Goal: Transaction & Acquisition: Purchase product/service

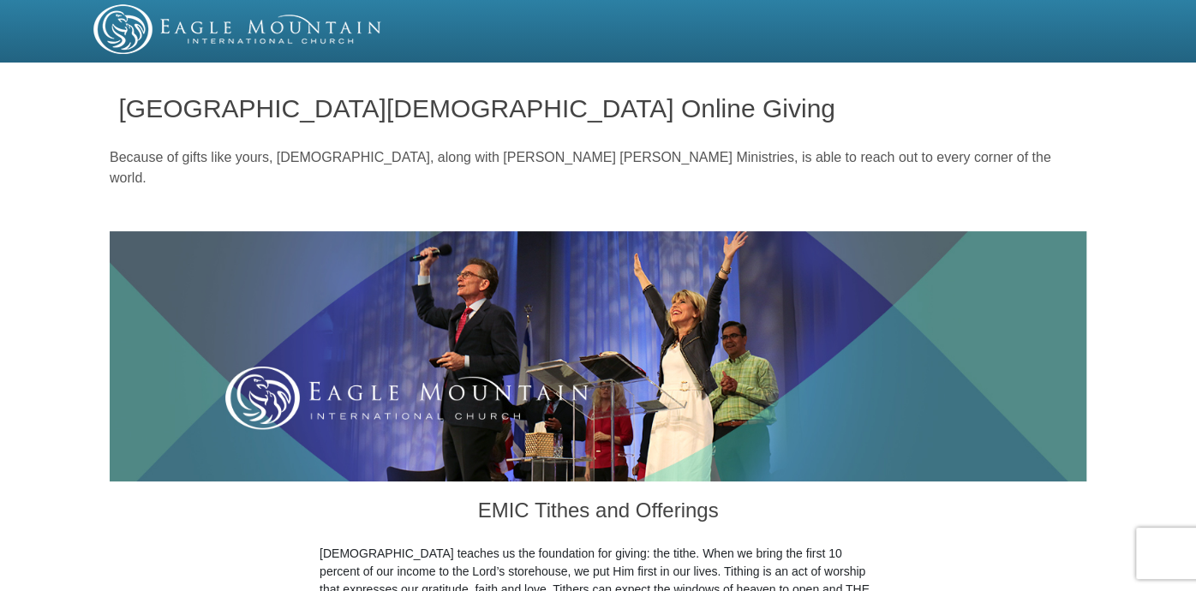
scroll to position [517, 0]
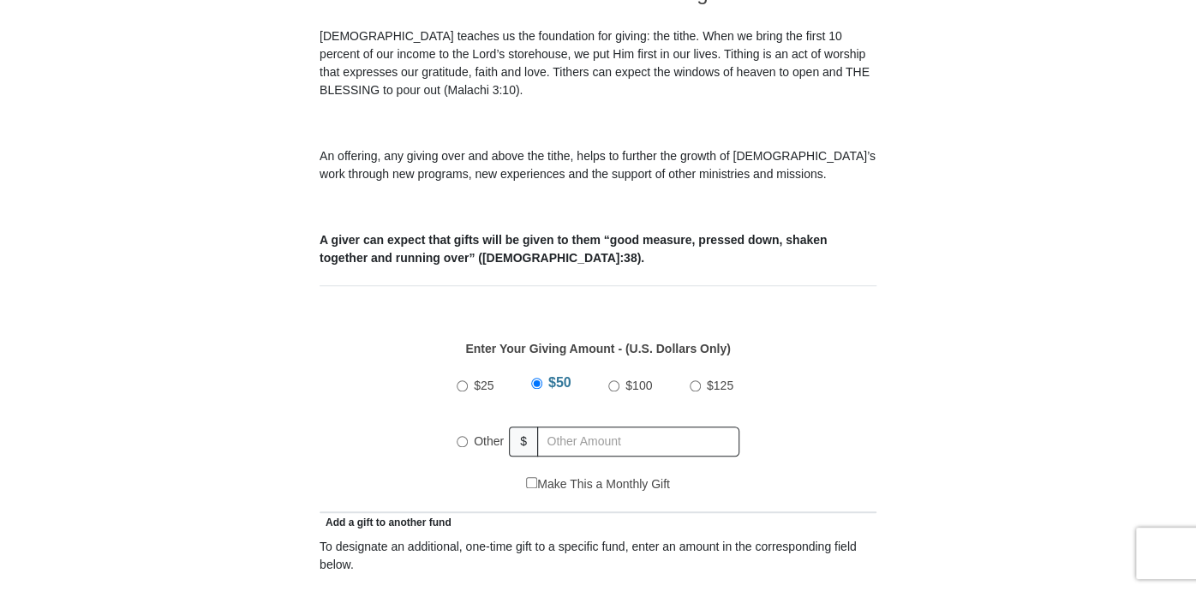
click at [612, 380] on input "$100" at bounding box center [613, 385] width 11 height 11
radio input "true"
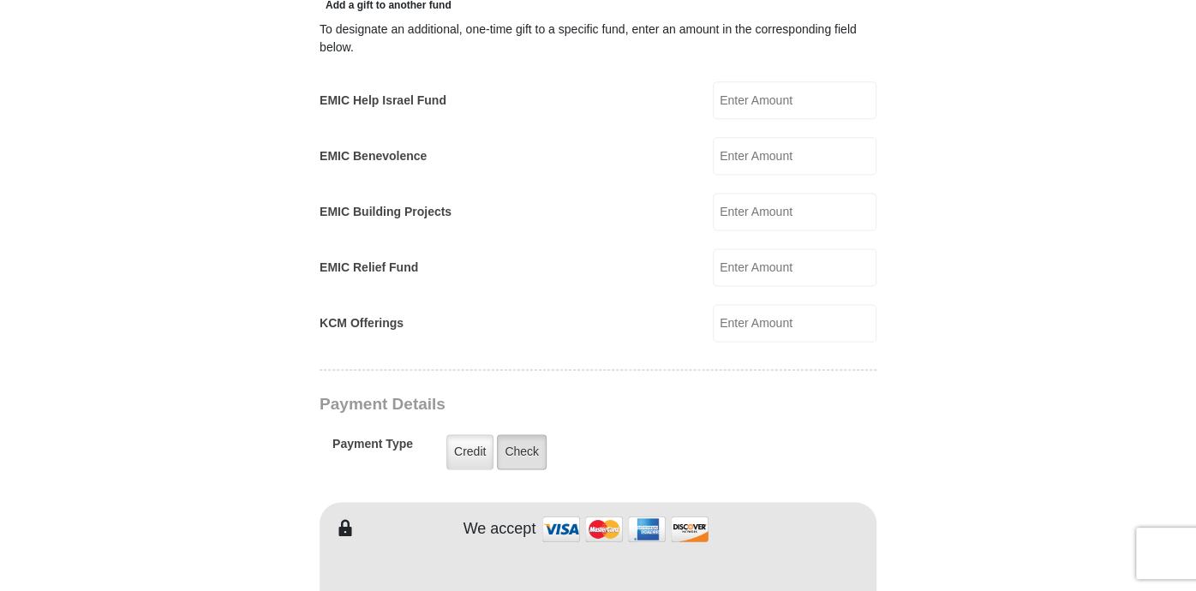
click at [513, 434] on label "Check" at bounding box center [522, 451] width 50 height 35
click at [0, 0] on input "Check" at bounding box center [0, 0] width 0 height 0
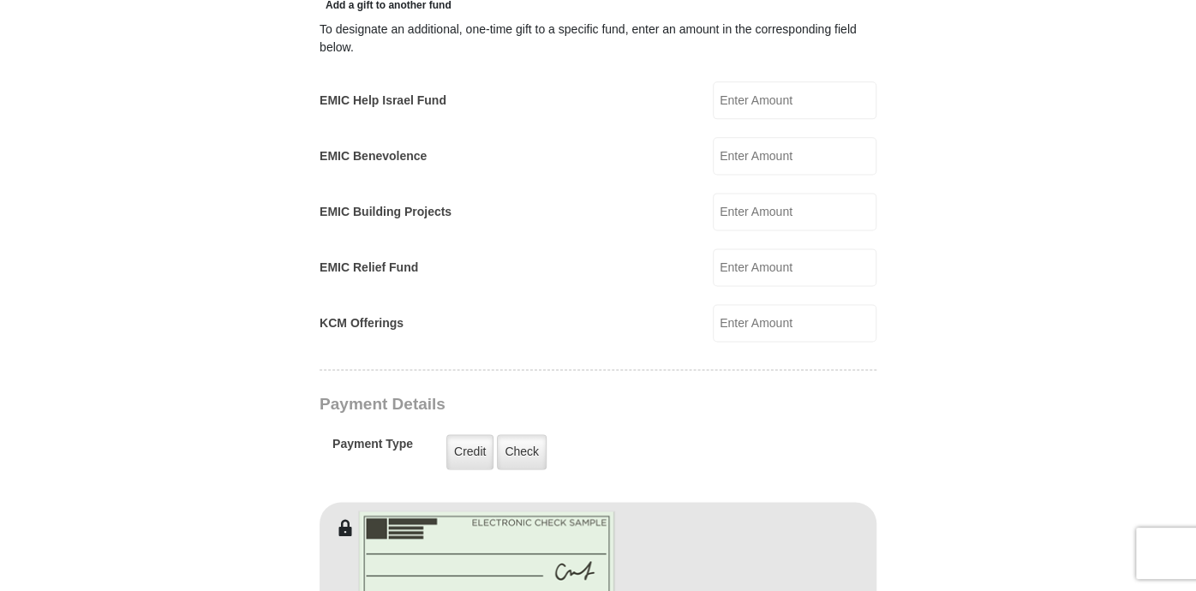
scroll to position [1551, 0]
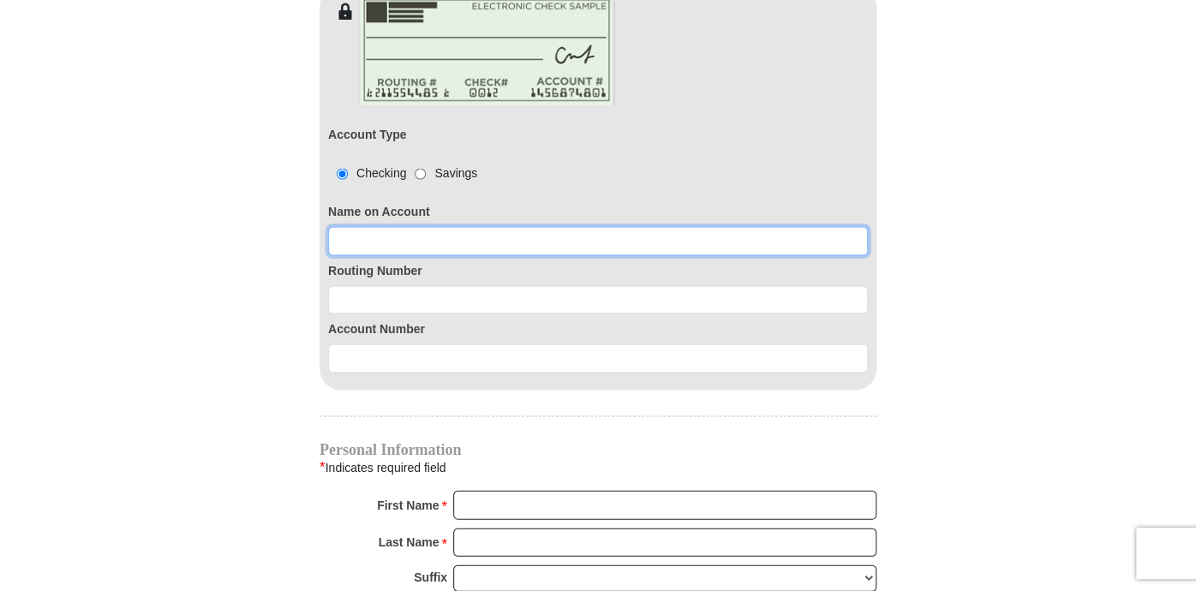
click at [364, 226] on input at bounding box center [598, 240] width 540 height 29
type input "[PERSON_NAME] and [PERSON_NAME] [PERSON_NAME]"
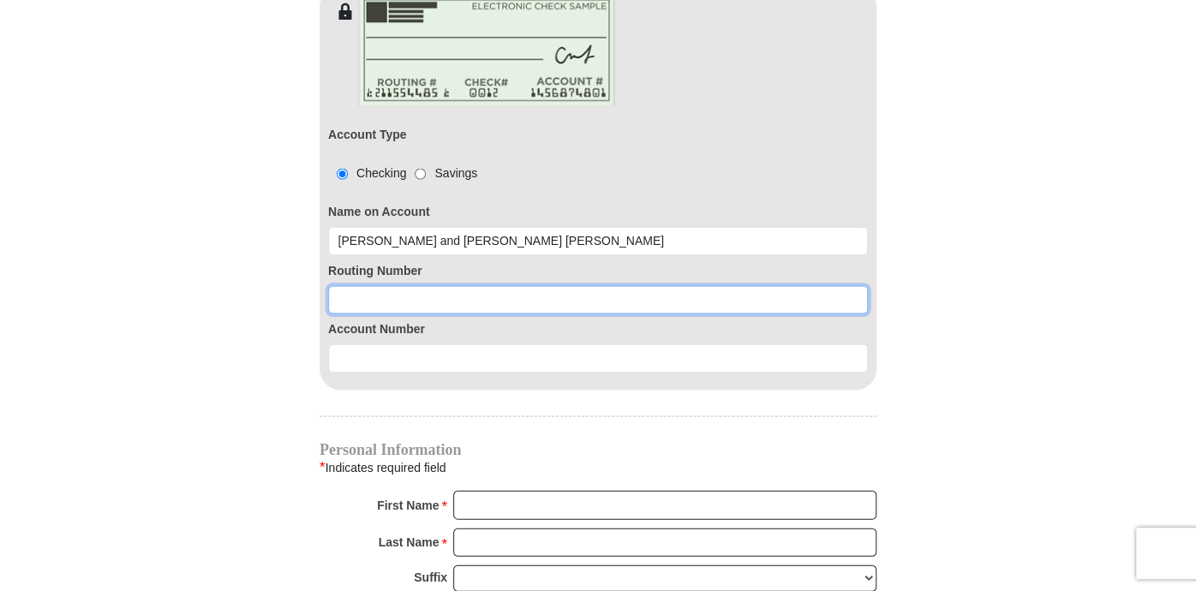
click at [344, 285] on input at bounding box center [598, 299] width 540 height 29
type input "101000695"
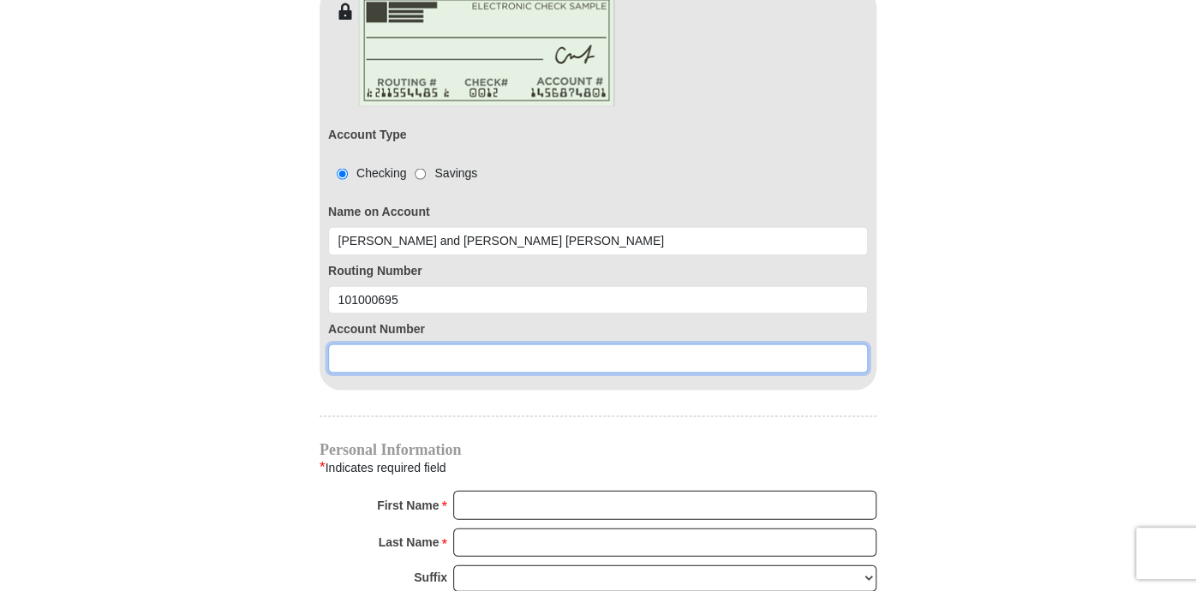
click at [359, 343] on input at bounding box center [598, 357] width 540 height 29
type input "7530306754"
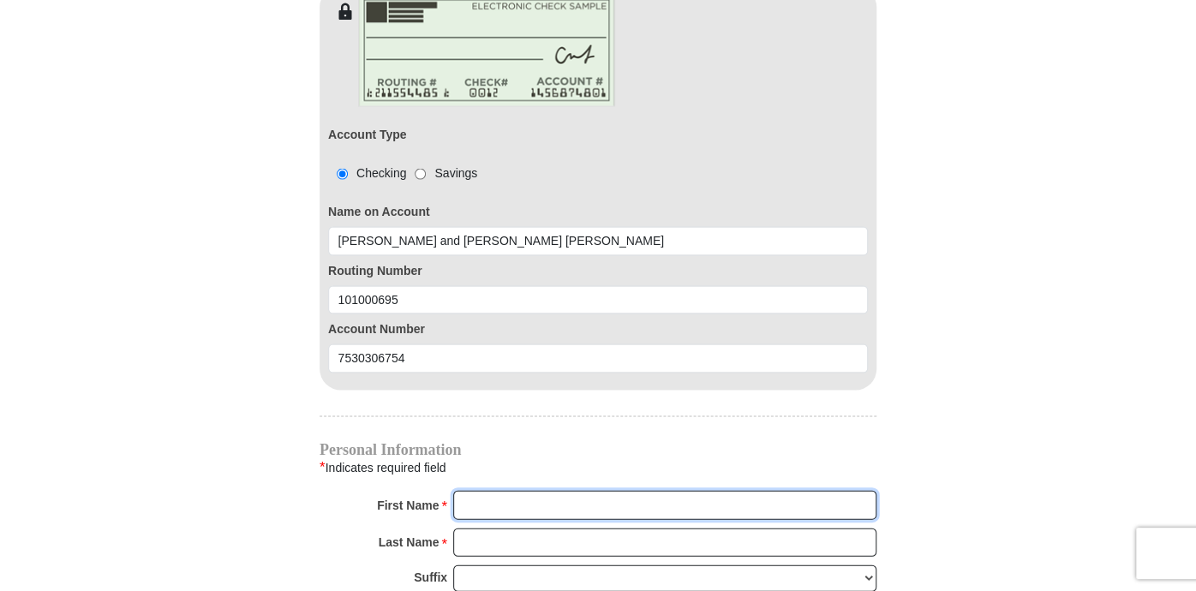
click at [480, 490] on input "First Name *" at bounding box center [664, 504] width 423 height 29
drag, startPoint x: 654, startPoint y: 492, endPoint x: 695, endPoint y: 495, distance: 41.3
click at [695, 495] on div "M Please enter First Name" at bounding box center [664, 504] width 423 height 29
type input "[PERSON_NAME] or [PERSON_NAME]"
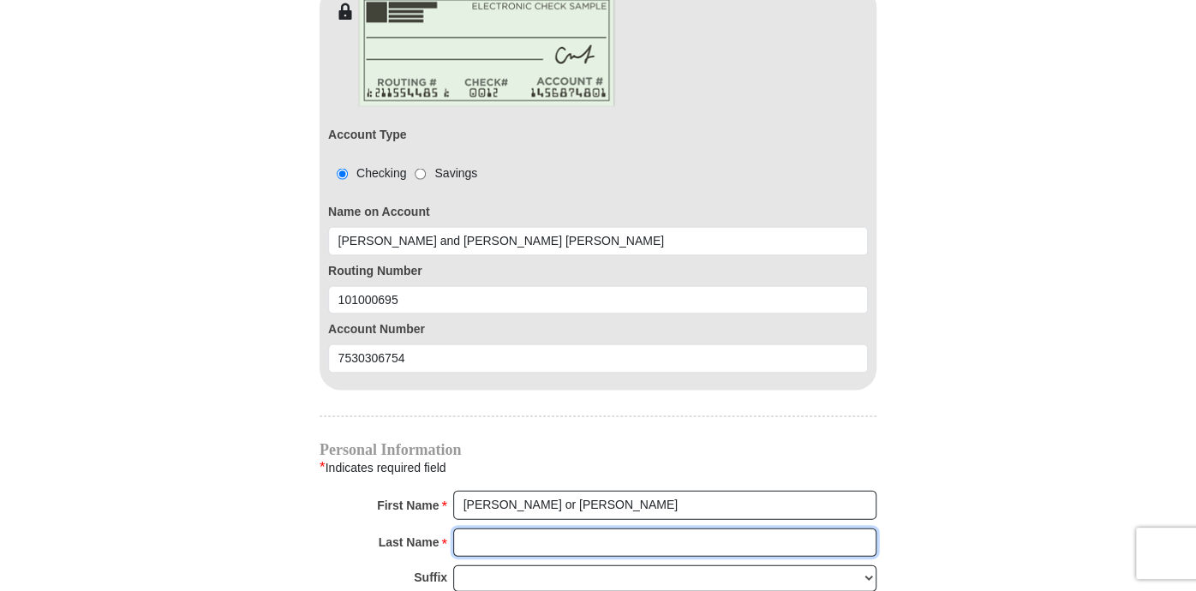
type input "[PERSON_NAME]"
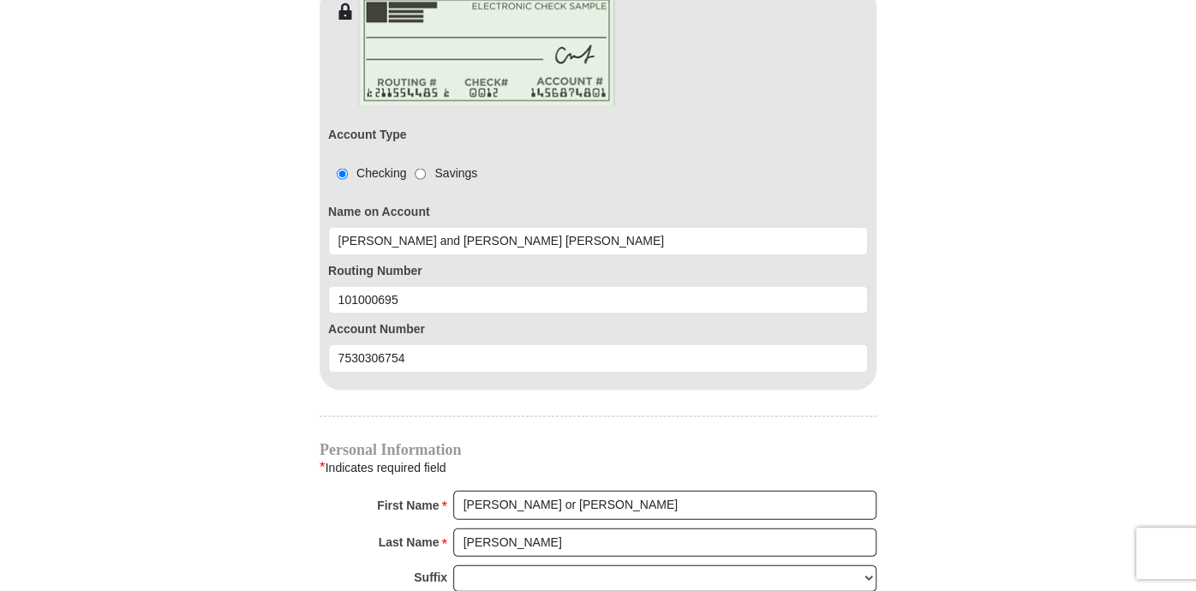
type input "[EMAIL_ADDRESS][DOMAIN_NAME]"
type input "[STREET_ADDRESS]"
type input "Fort [PERSON_NAME]"
select select "KS"
type input "66701-8786"
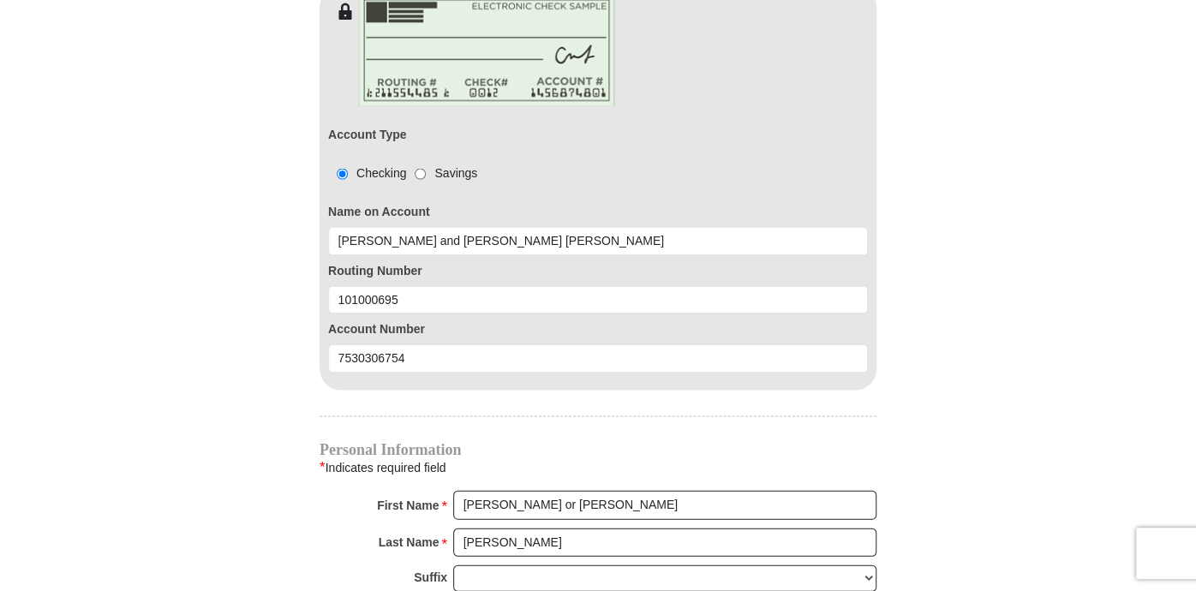
type input "6202230929"
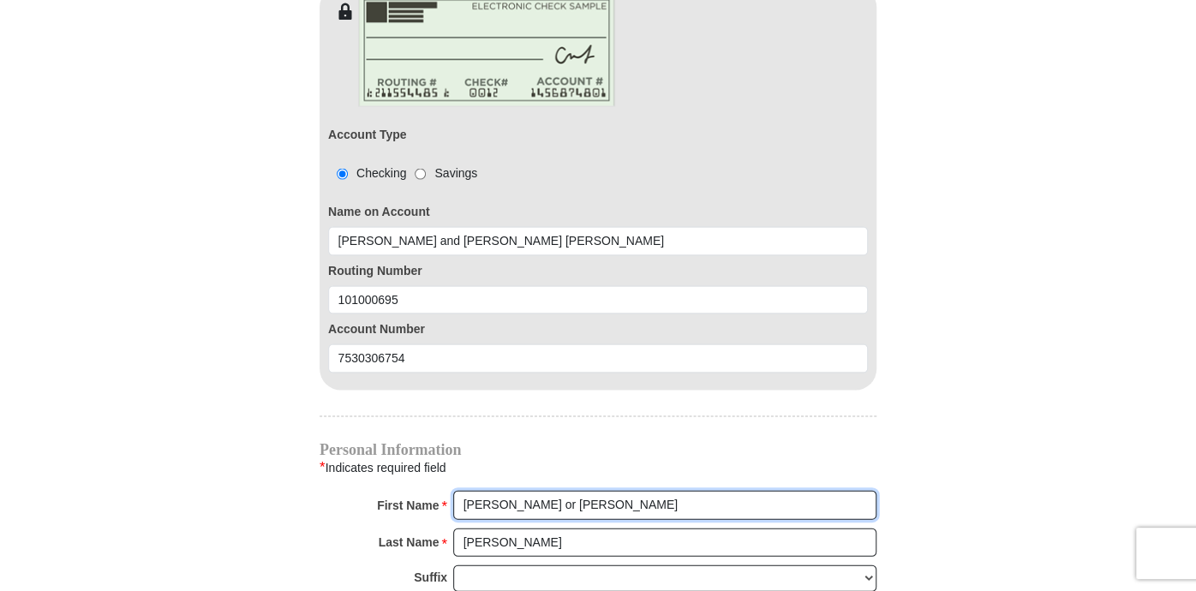
scroll to position [2068, 0]
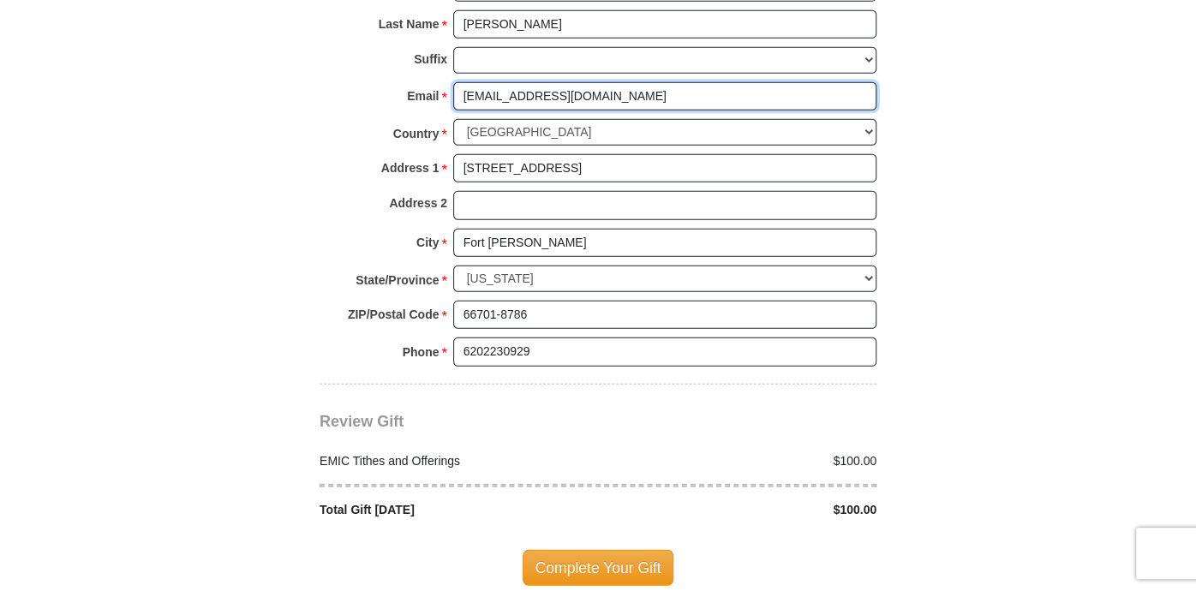
click at [656, 82] on input "[EMAIL_ADDRESS][DOMAIN_NAME]" at bounding box center [664, 96] width 423 height 29
type input "p"
type input "[EMAIL_ADDRESS][DOMAIN_NAME]"
radio input "true"
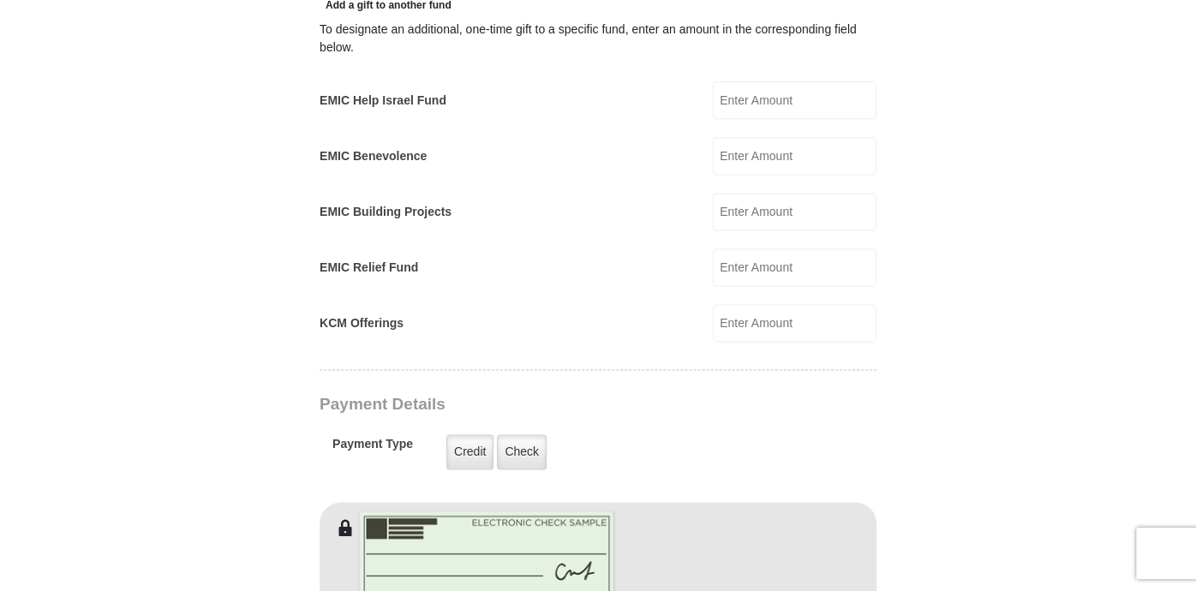
scroll to position [517, 0]
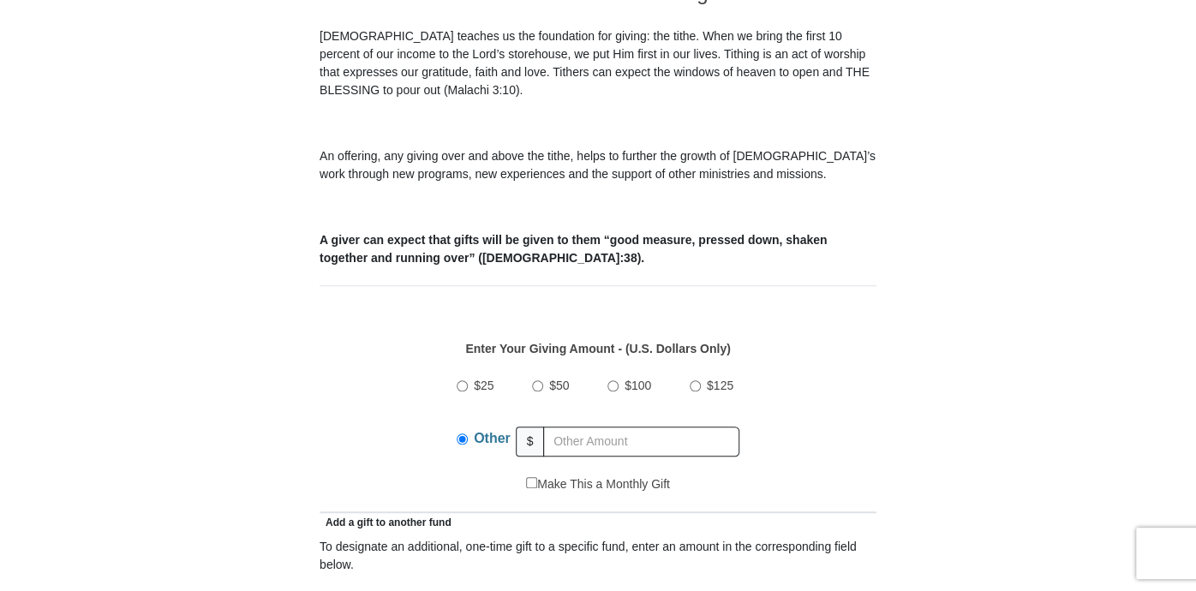
click at [612, 380] on input "$100" at bounding box center [612, 385] width 11 height 11
radio input "true"
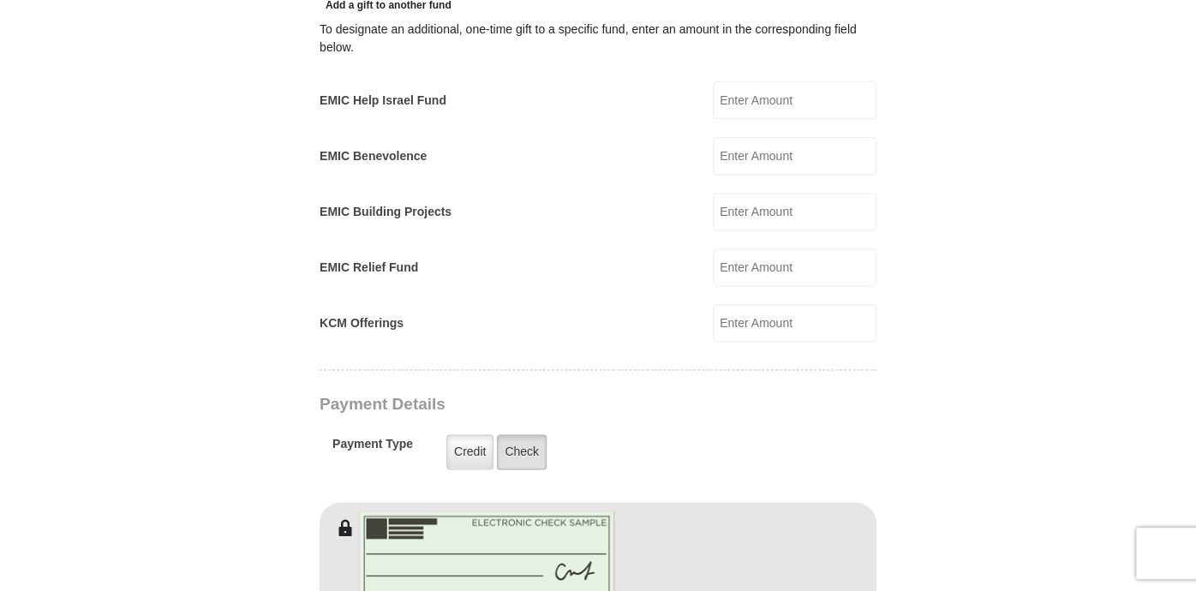
drag, startPoint x: 528, startPoint y: 429, endPoint x: 529, endPoint y: 421, distance: 8.6
click at [529, 434] on label "Check" at bounding box center [522, 451] width 50 height 35
click at [0, 0] on input "Check" at bounding box center [0, 0] width 0 height 0
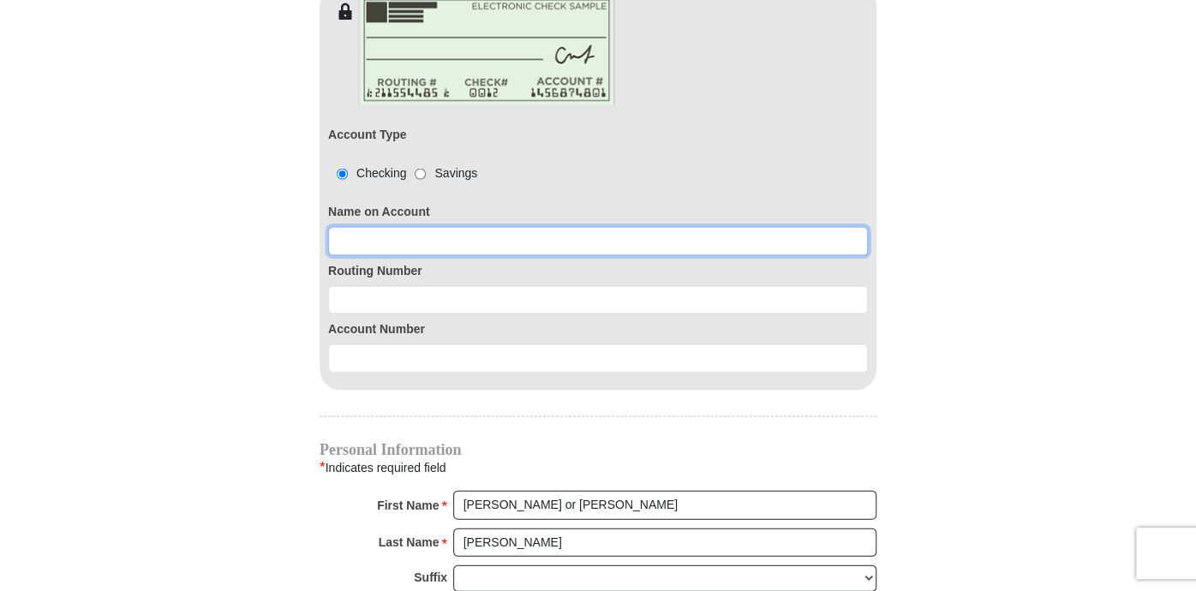
drag, startPoint x: 1197, startPoint y: 364, endPoint x: 343, endPoint y: 212, distance: 868.1
click at [343, 226] on input at bounding box center [598, 240] width 540 height 29
type input "[PERSON_NAME] and [PERSON_NAME] [PERSON_NAME]"
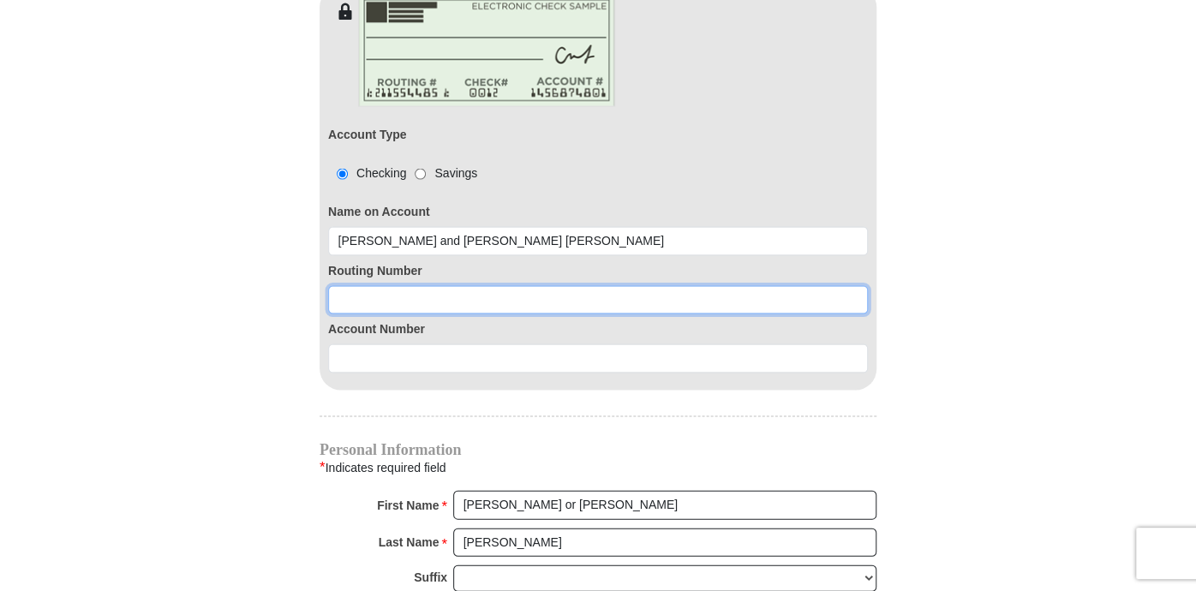
click at [367, 285] on input at bounding box center [598, 299] width 540 height 29
type input "1010006954"
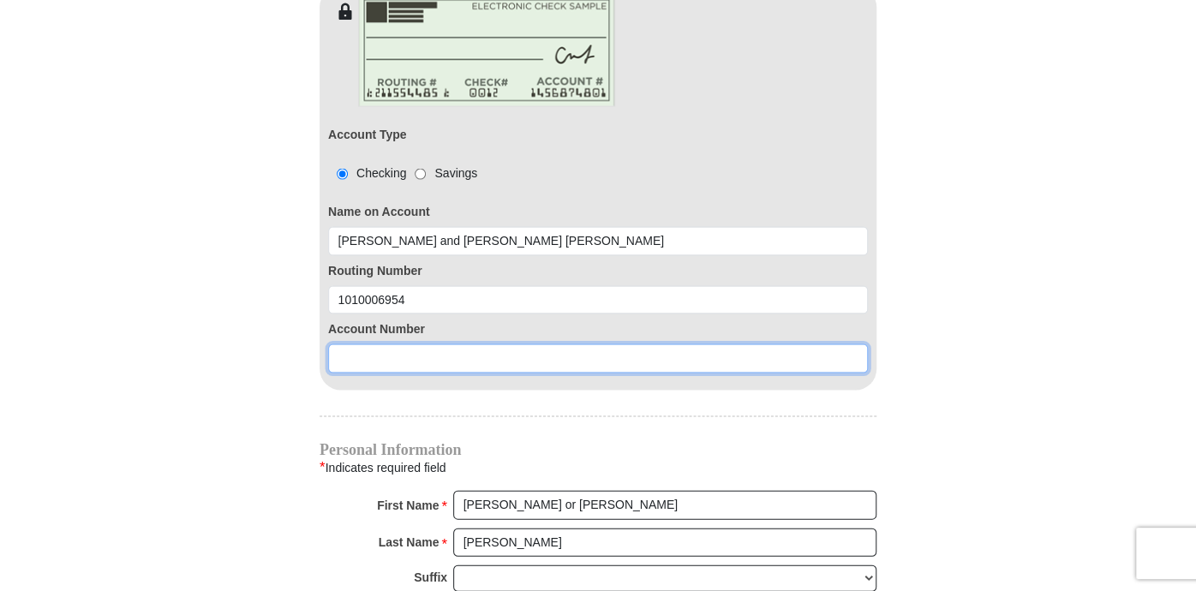
click at [354, 343] on input at bounding box center [598, 357] width 540 height 29
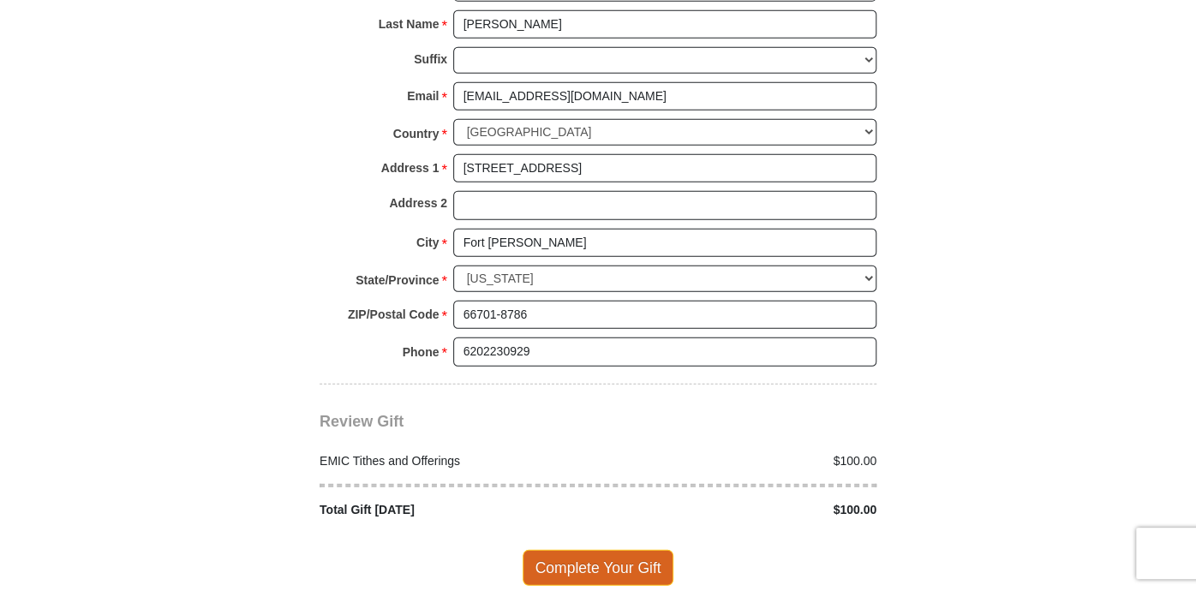
type input "7530306754"
click at [606, 550] on span "Complete Your Gift" at bounding box center [598, 568] width 152 height 36
